Goal: Use online tool/utility: Utilize a website feature to perform a specific function

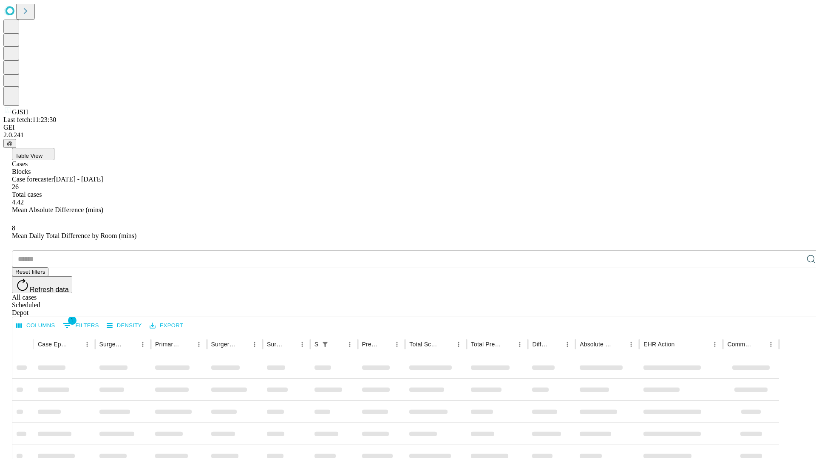
click at [42, 153] on span "Table View" at bounding box center [28, 156] width 27 height 6
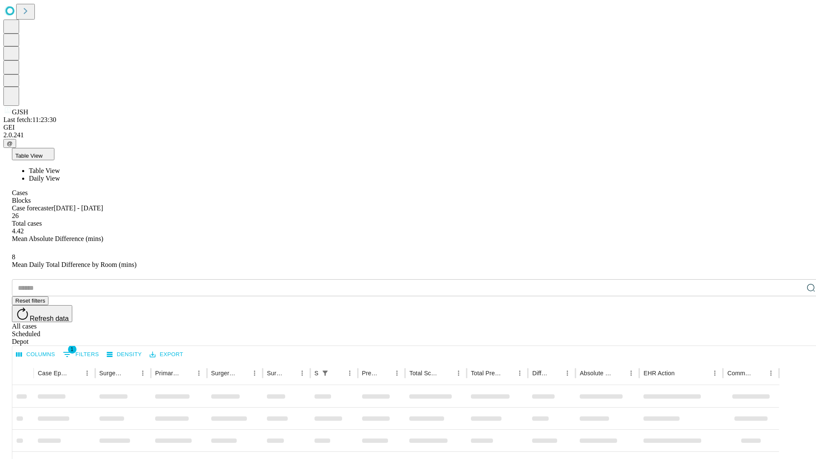
click at [60, 175] on span "Daily View" at bounding box center [44, 178] width 31 height 7
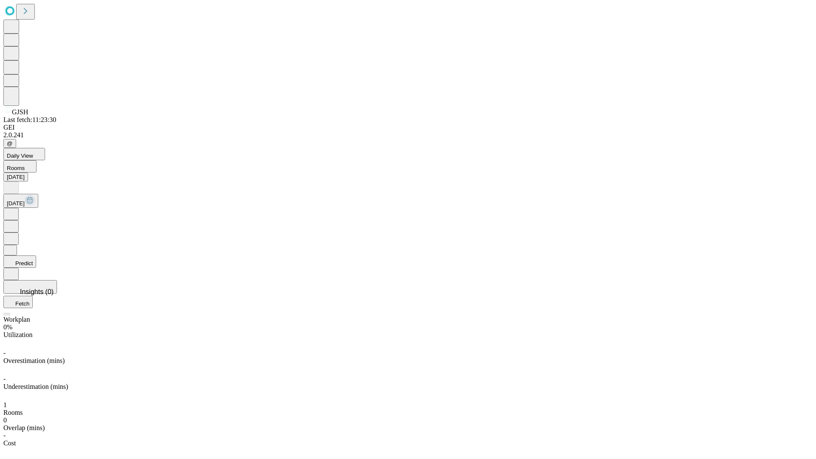
click at [36, 255] on button "Predict" at bounding box center [19, 261] width 33 height 12
